Goal: Information Seeking & Learning: Learn about a topic

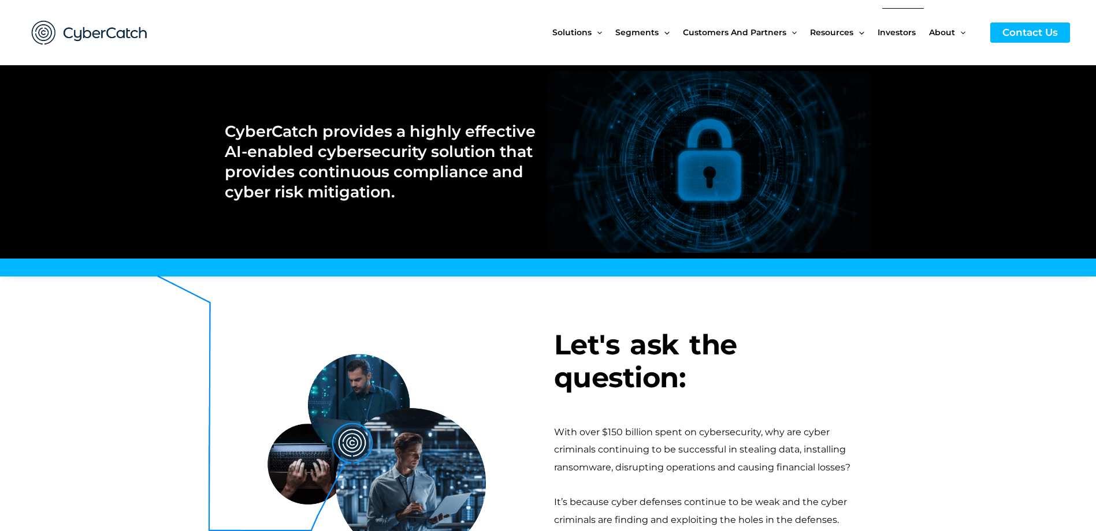
click at [897, 33] on span "Investors" at bounding box center [897, 32] width 38 height 49
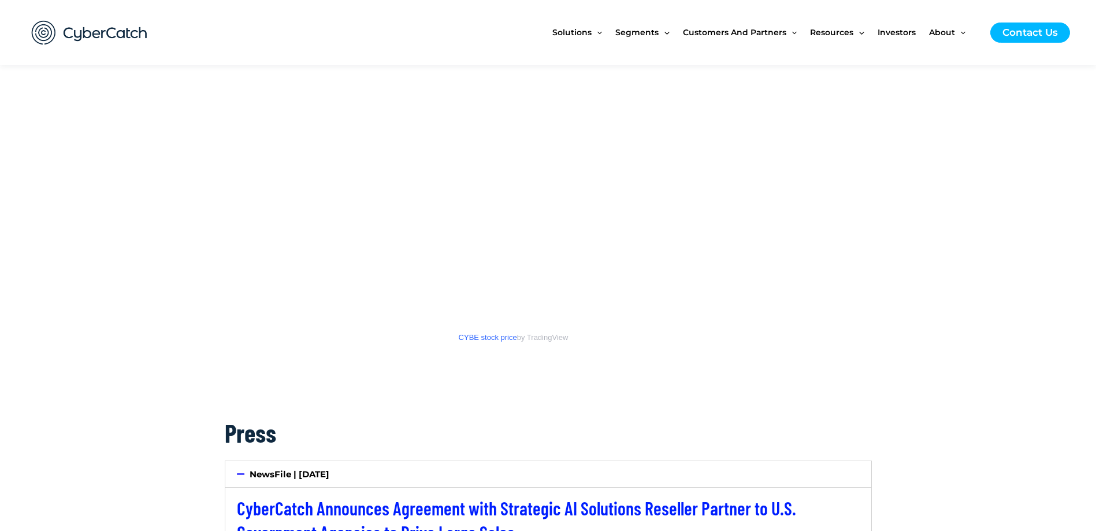
scroll to position [1849, 0]
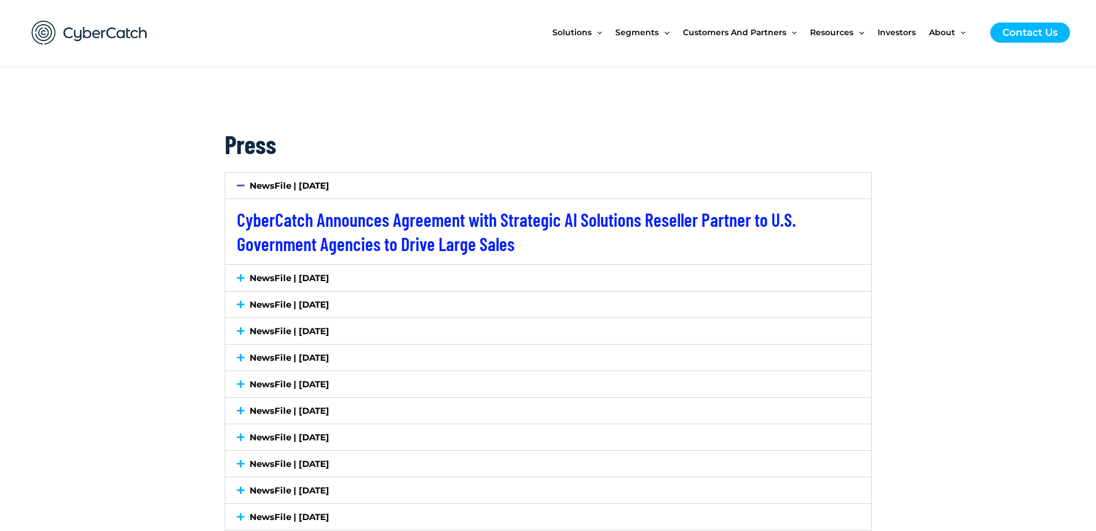
click at [256, 278] on link "NewsFile | July 7, 2025" at bounding box center [290, 278] width 80 height 11
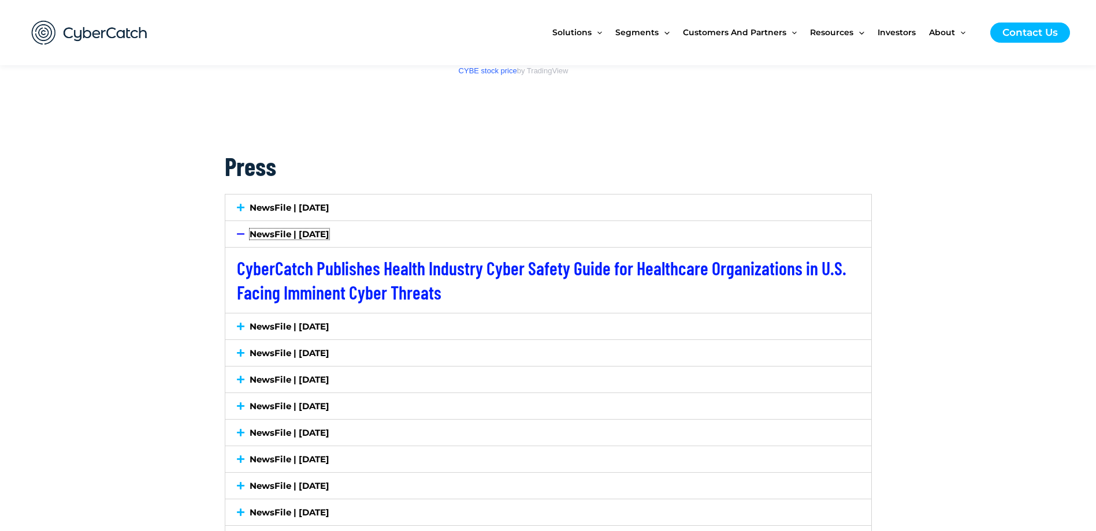
scroll to position [1791, 0]
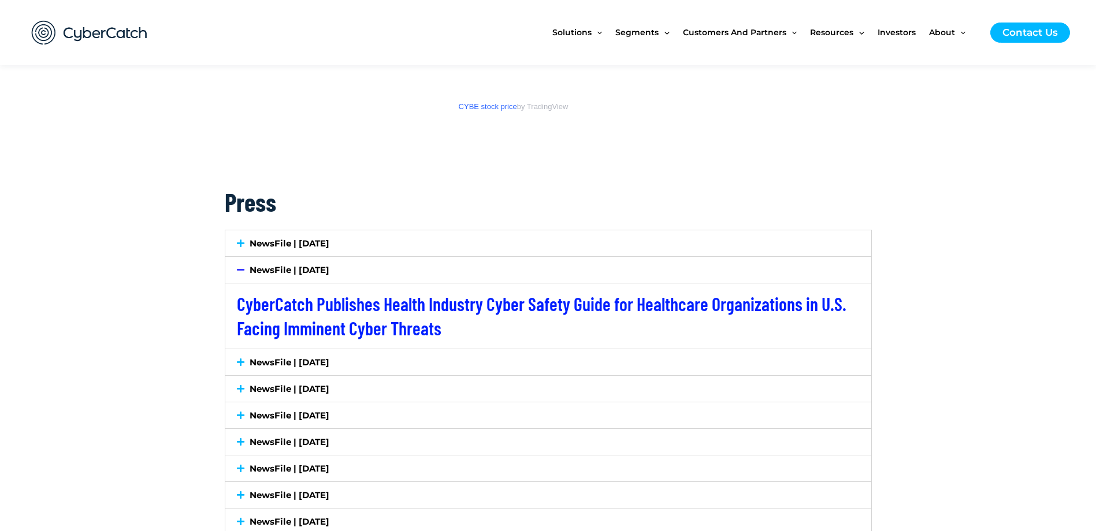
click at [336, 356] on div "NewsFile | July 2, 2025" at bounding box center [548, 363] width 646 height 26
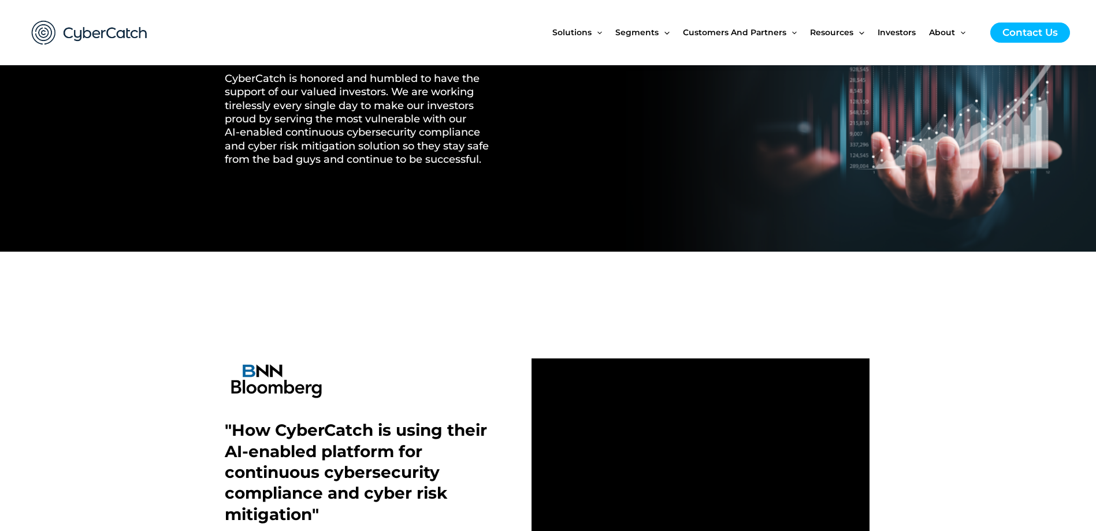
scroll to position [0, 0]
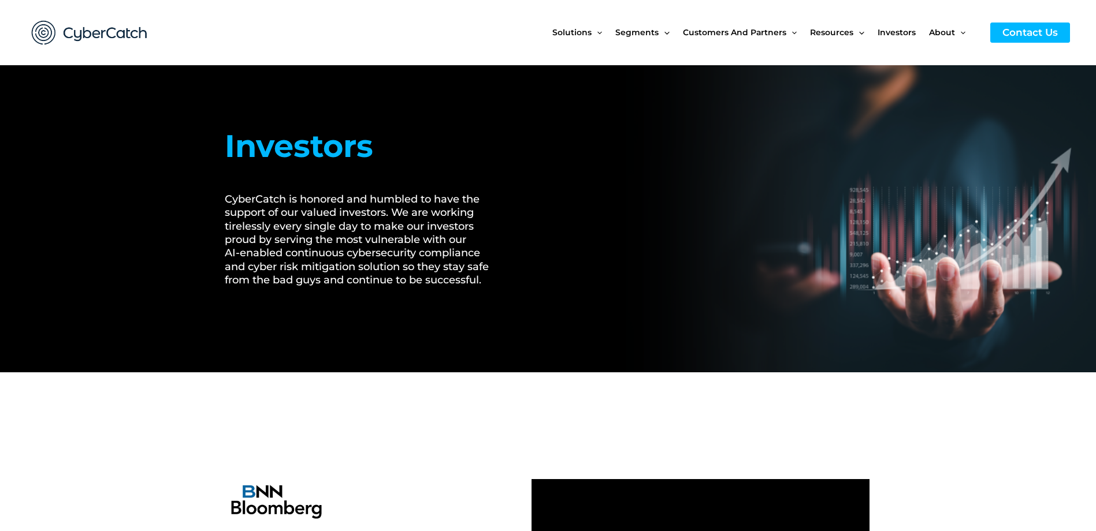
click at [89, 34] on img at bounding box center [89, 33] width 139 height 48
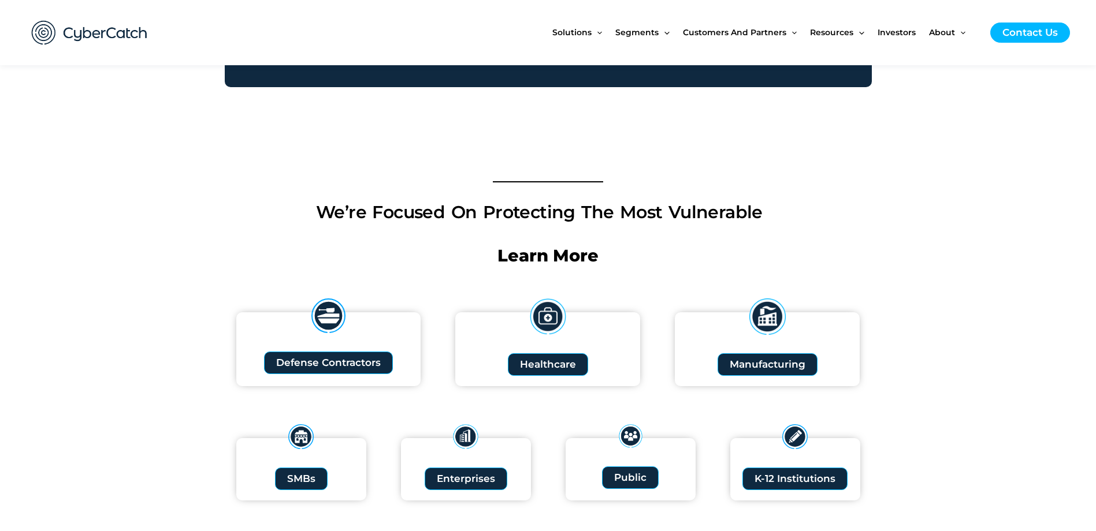
scroll to position [693, 0]
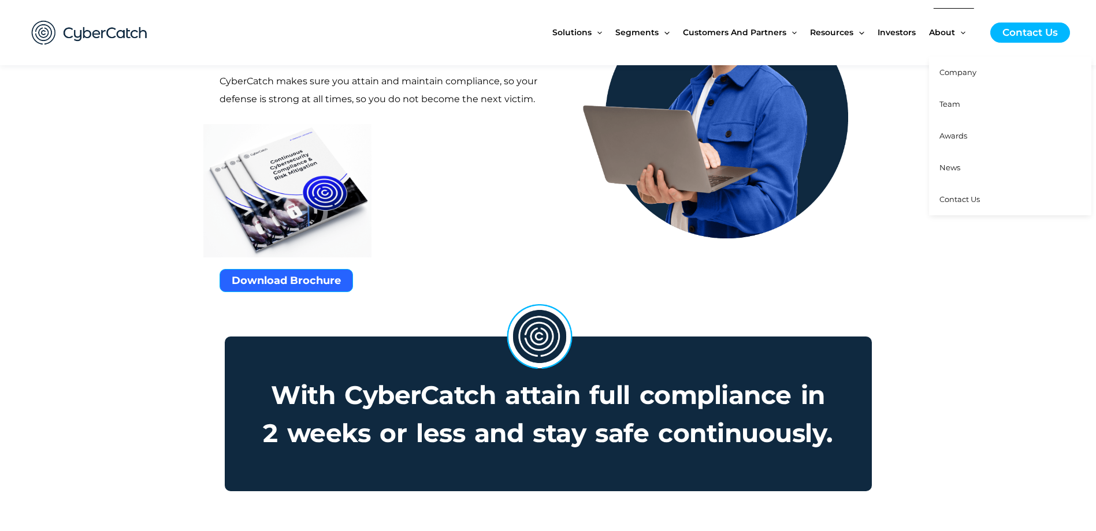
click at [951, 103] on span "Team" at bounding box center [949, 103] width 21 height 9
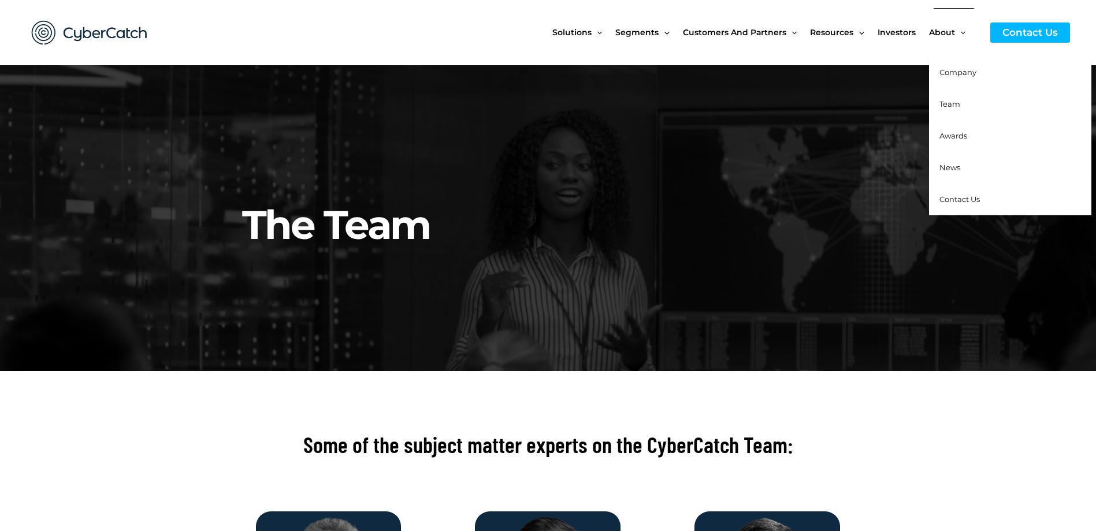
click at [949, 105] on span "Team" at bounding box center [949, 103] width 21 height 9
click at [951, 76] on span "Company" at bounding box center [957, 72] width 37 height 9
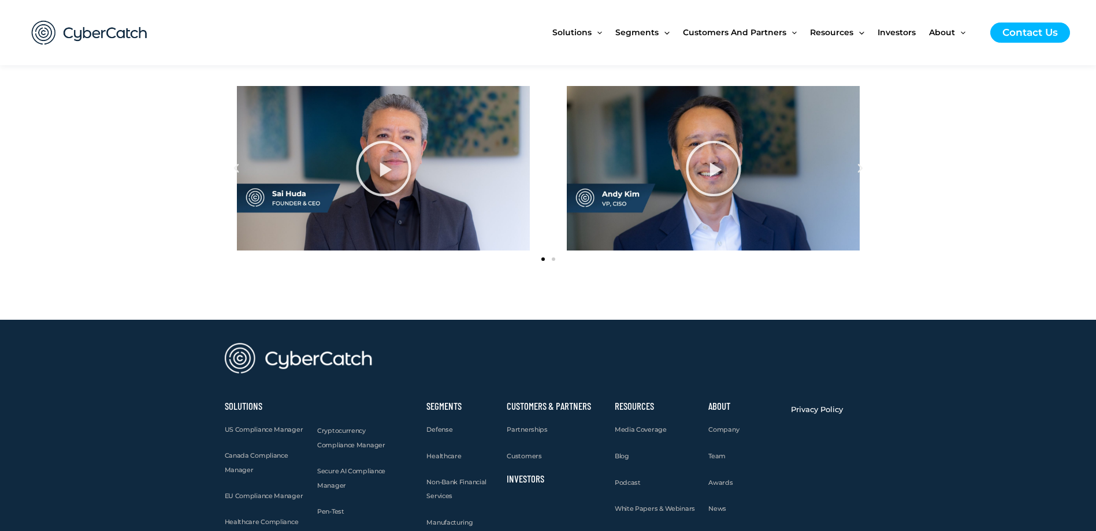
scroll to position [1387, 0]
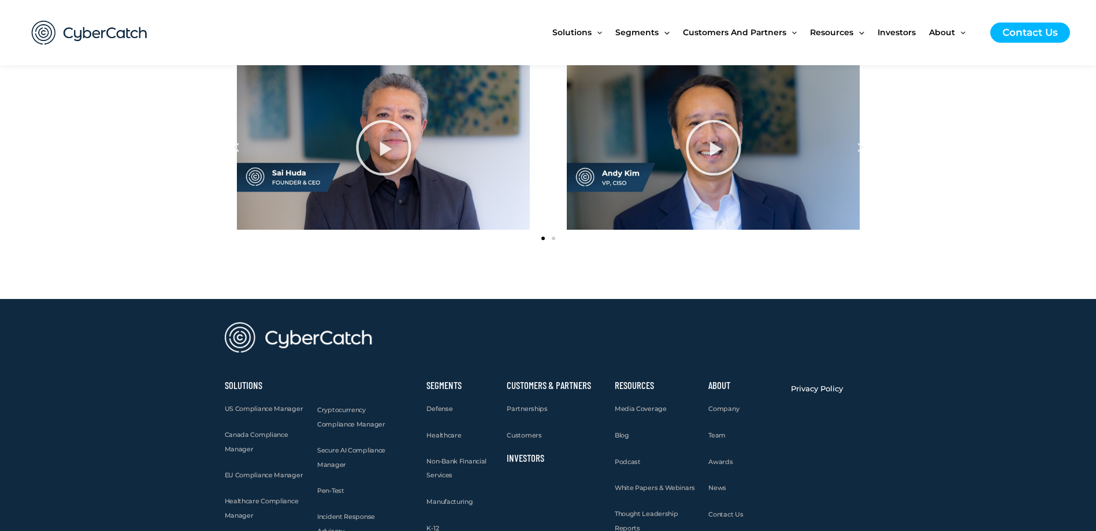
click at [392, 162] on icon at bounding box center [383, 148] width 58 height 58
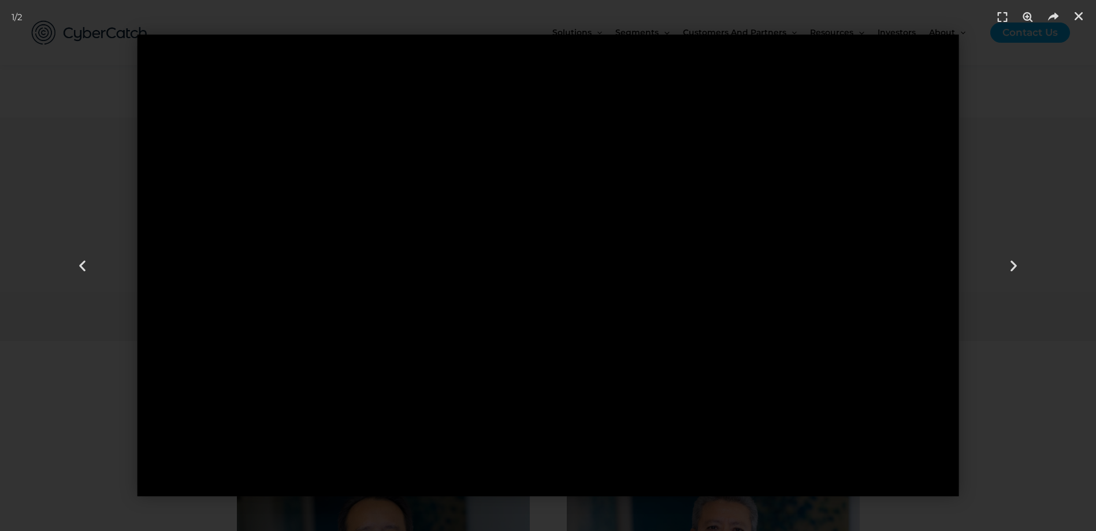
scroll to position [867, 0]
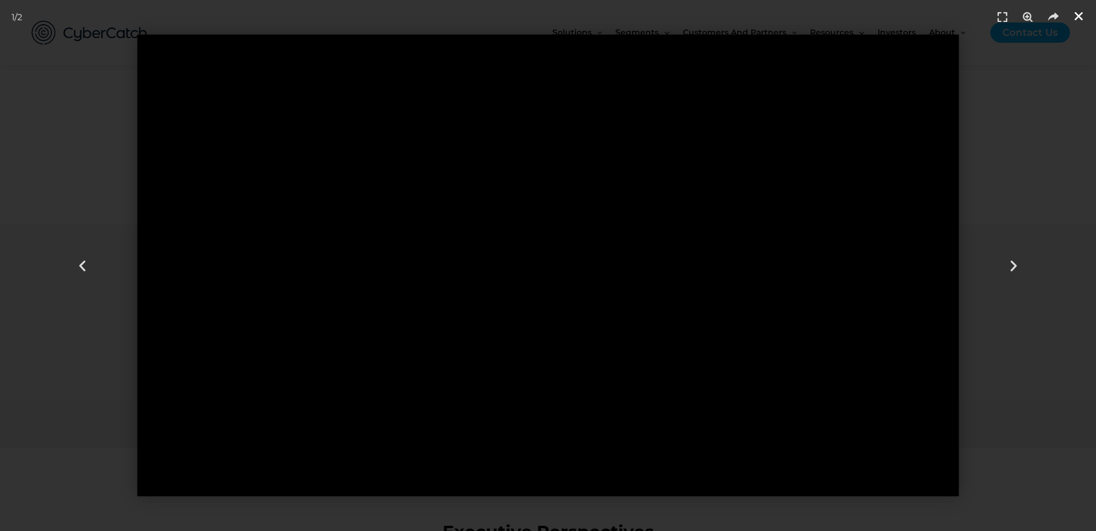
click at [1084, 16] on div "Close (Esc)" at bounding box center [1078, 16] width 17 height 17
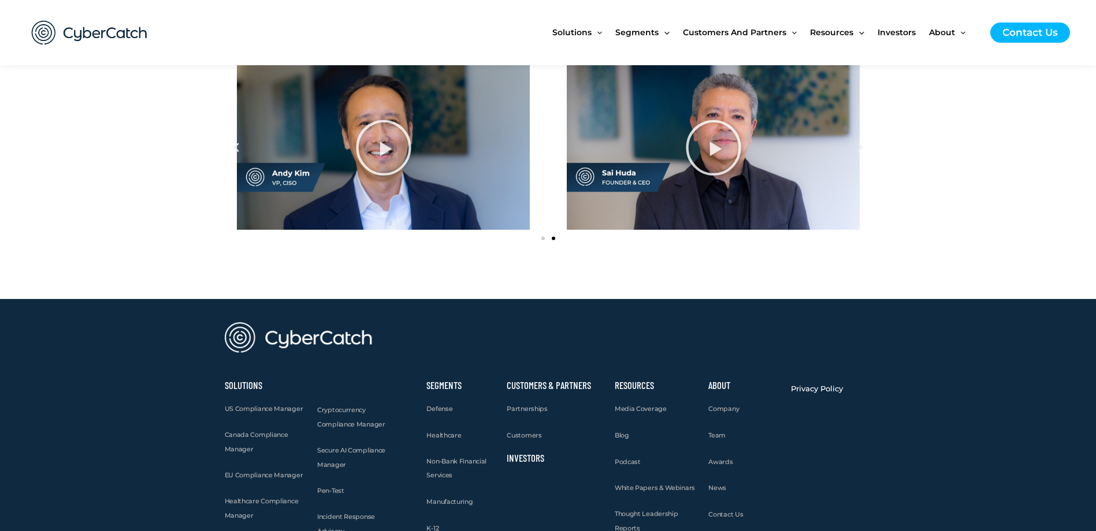
scroll to position [1552, 0]
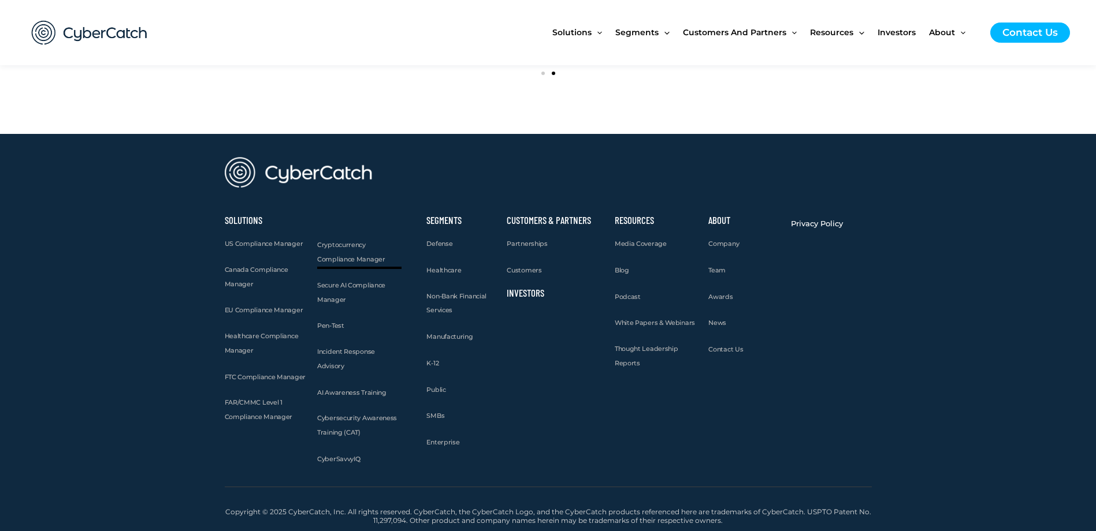
click at [337, 243] on span "Cryptocurrency Compliance Manager" at bounding box center [351, 252] width 68 height 23
